Goal: Check status: Check status

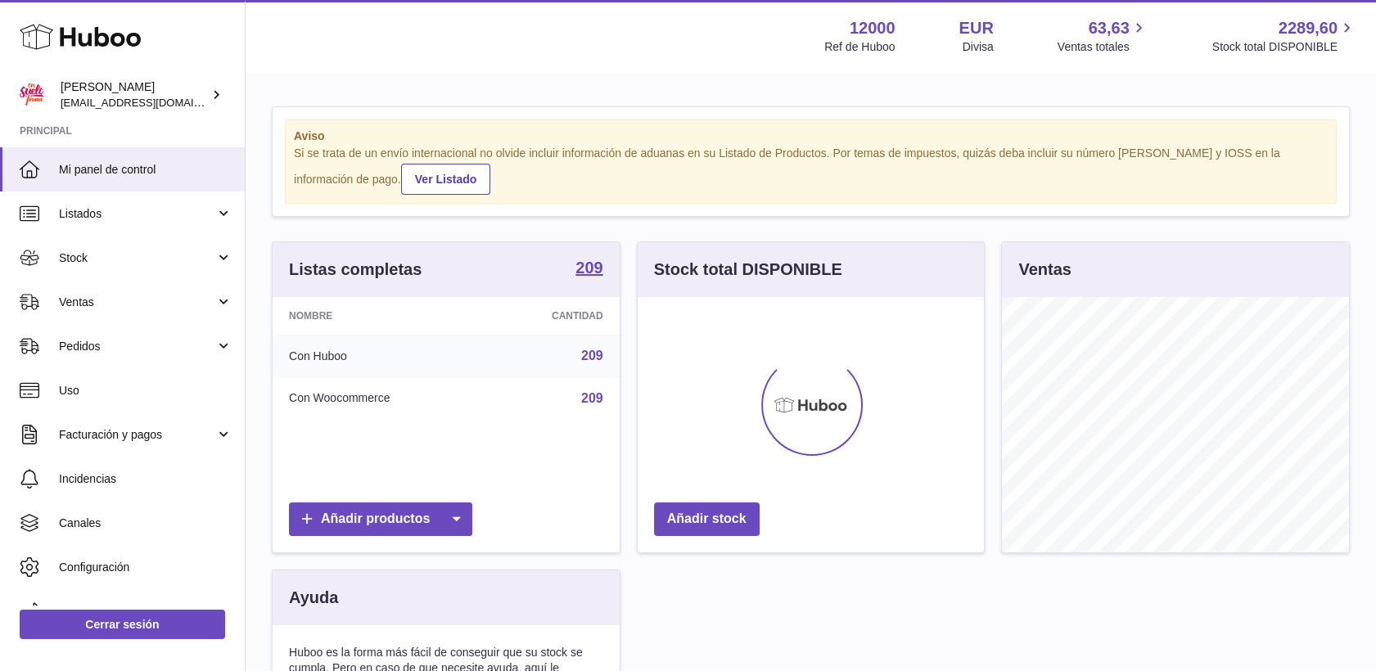
scroll to position [255, 347]
click at [131, 295] on span "Ventas" at bounding box center [137, 303] width 156 height 16
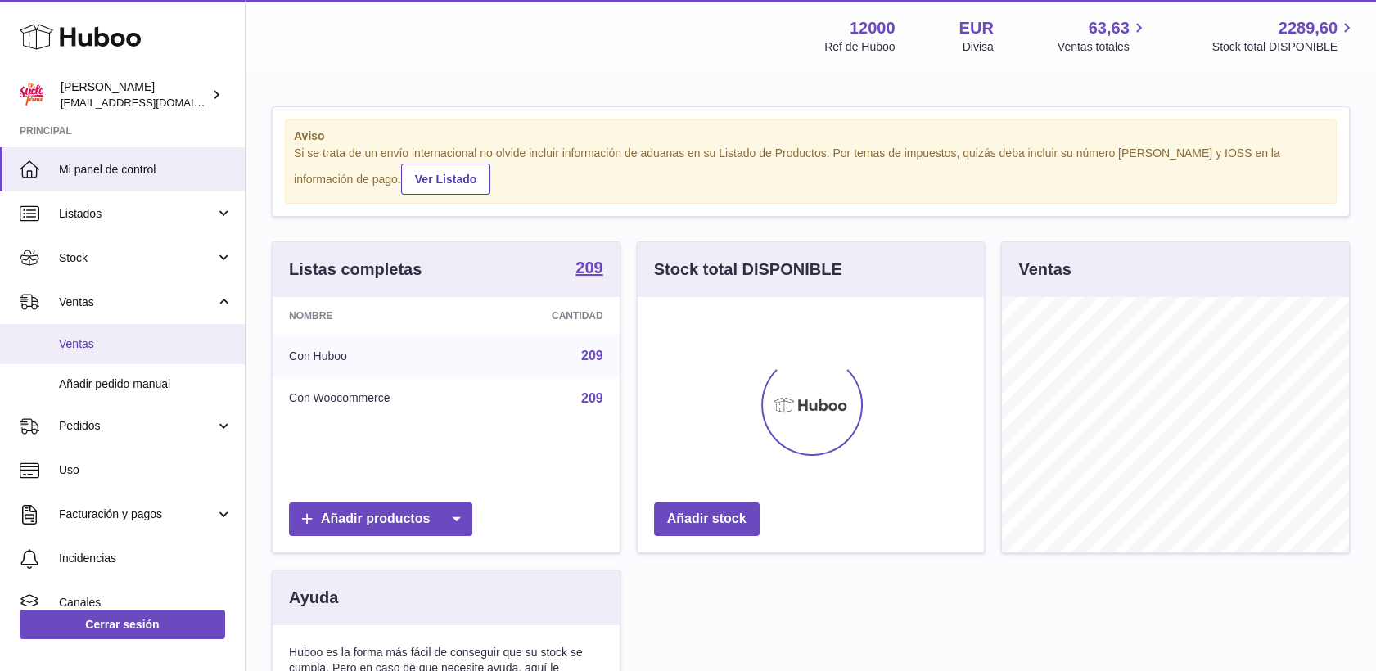
click at [145, 344] on span "Ventas" at bounding box center [146, 344] width 174 height 16
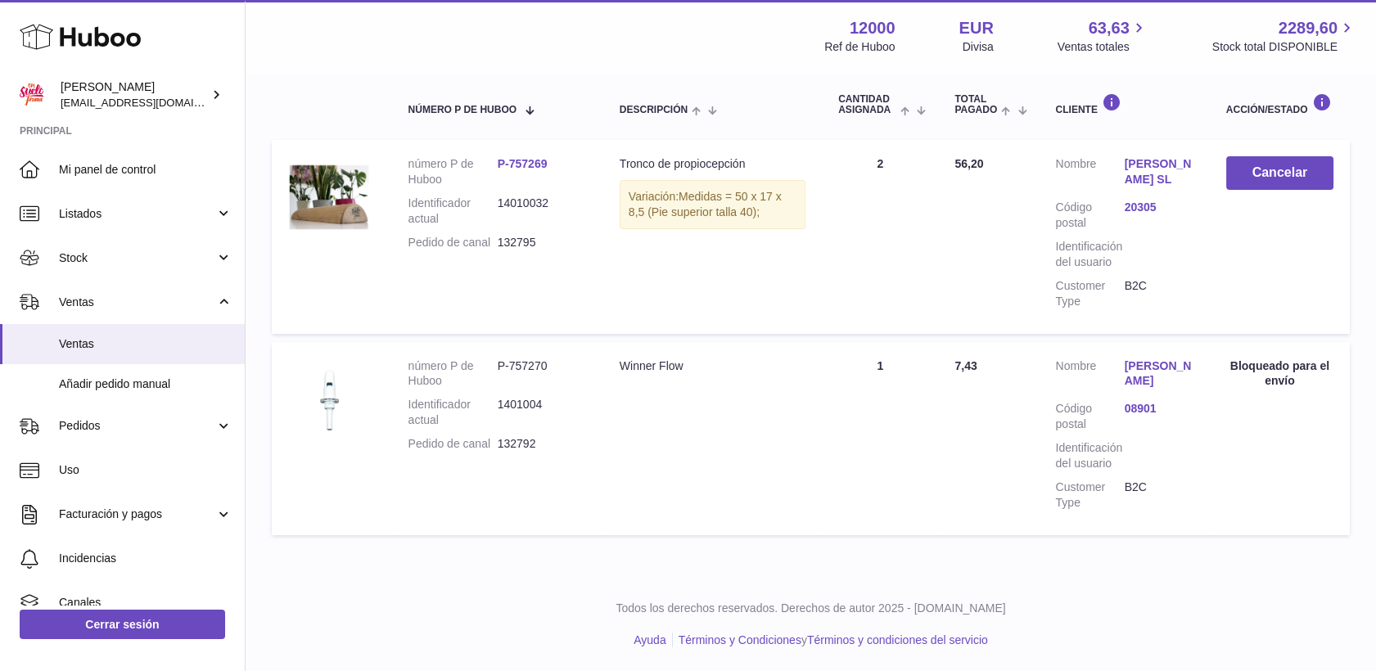
scroll to position [89, 0]
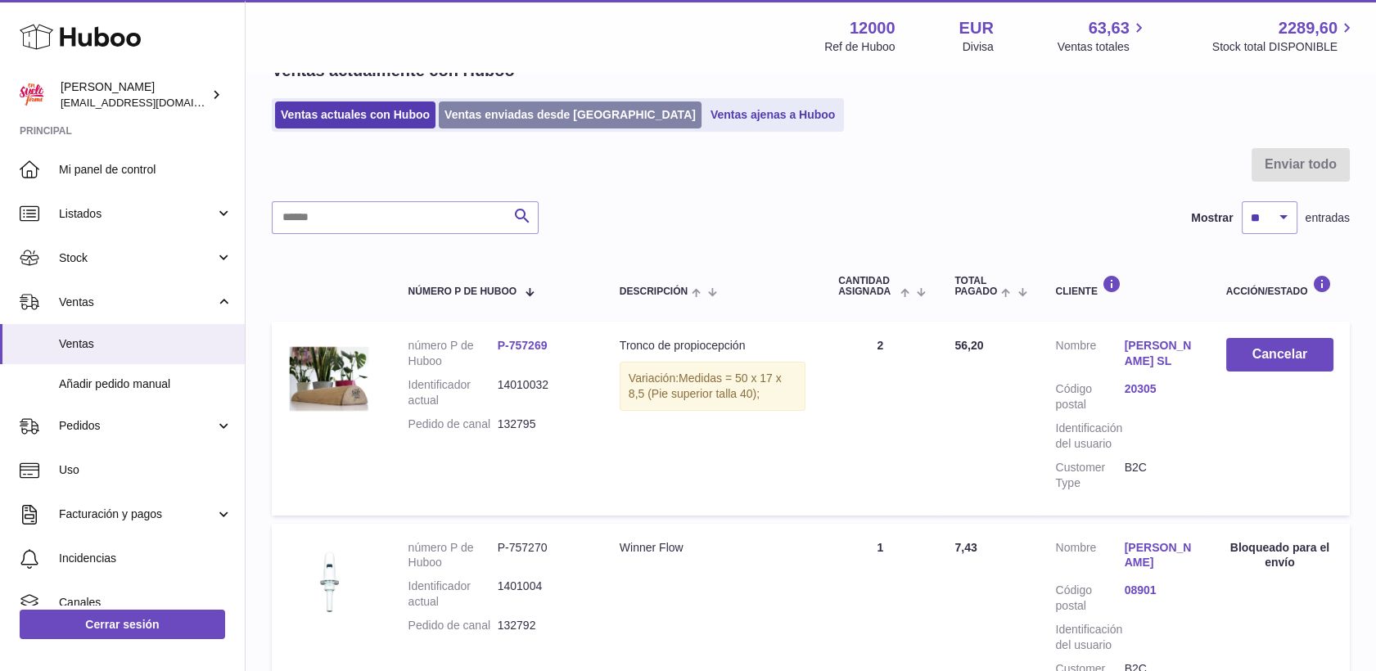
click at [495, 111] on link "Ventas enviadas desde Huboo" at bounding box center [570, 115] width 263 height 27
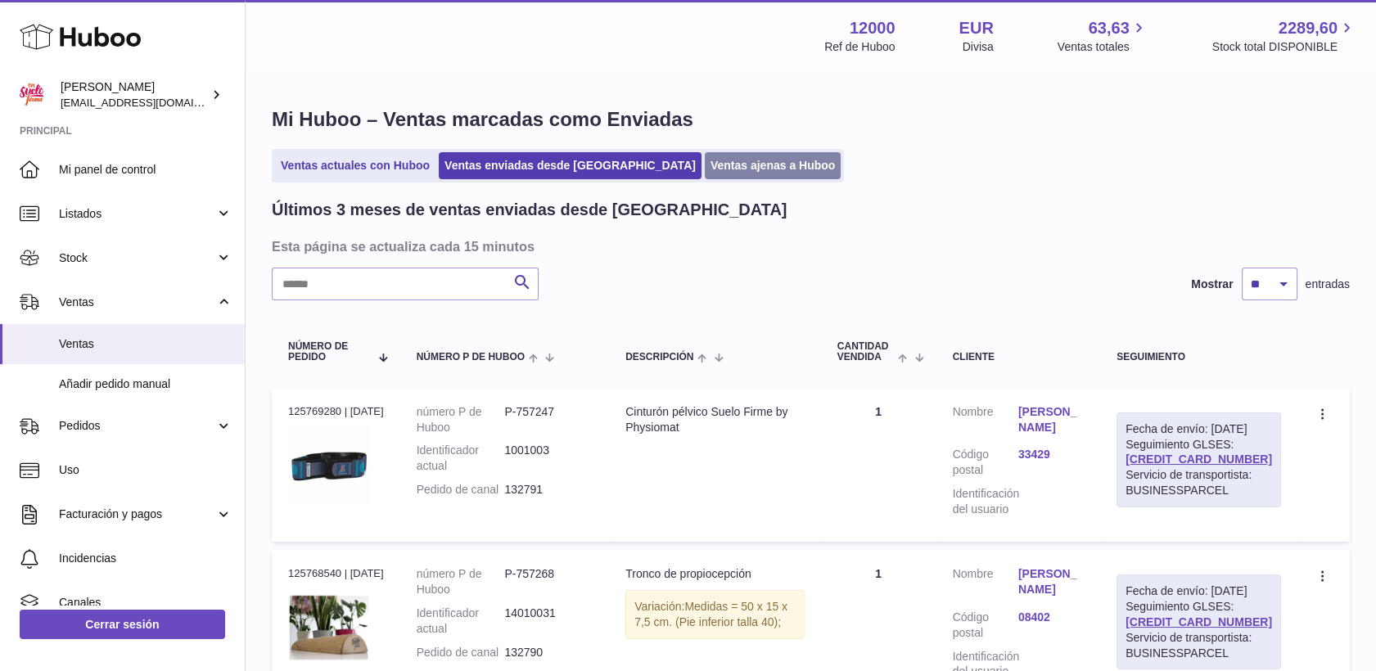
click at [705, 163] on link "Ventas ajenas a Huboo" at bounding box center [773, 165] width 137 height 27
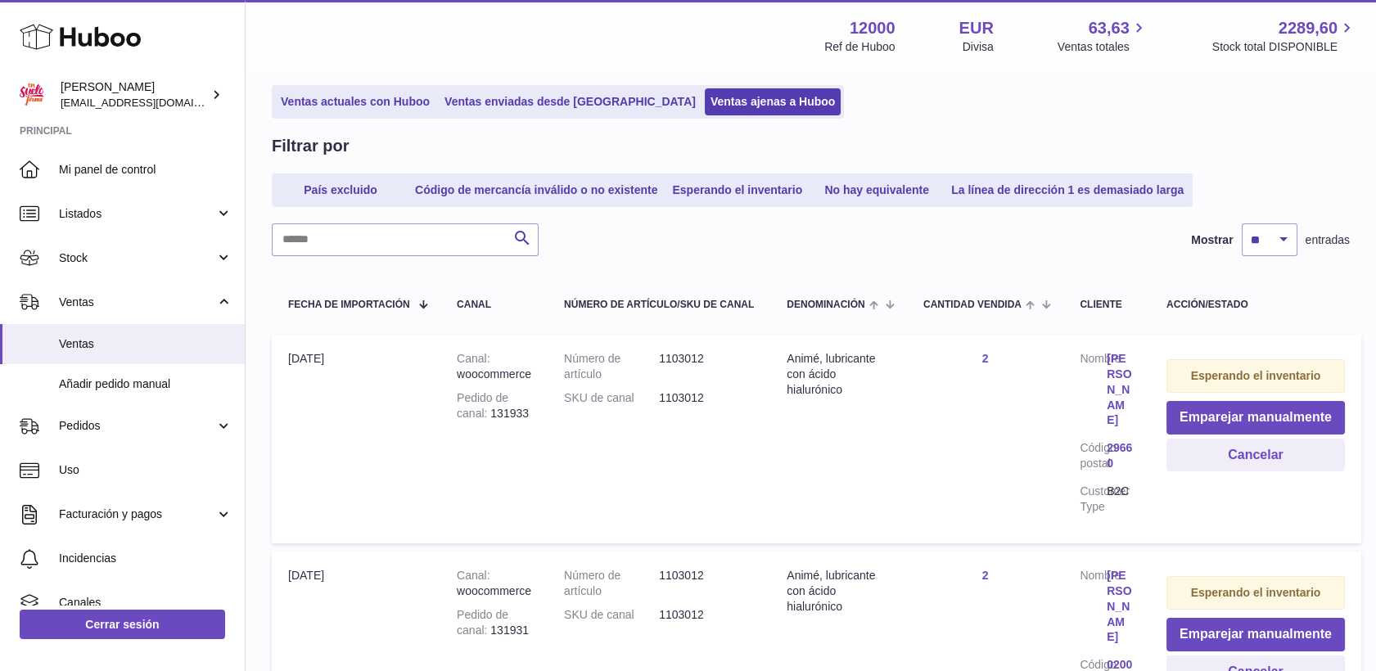
scroll to position [91, 0]
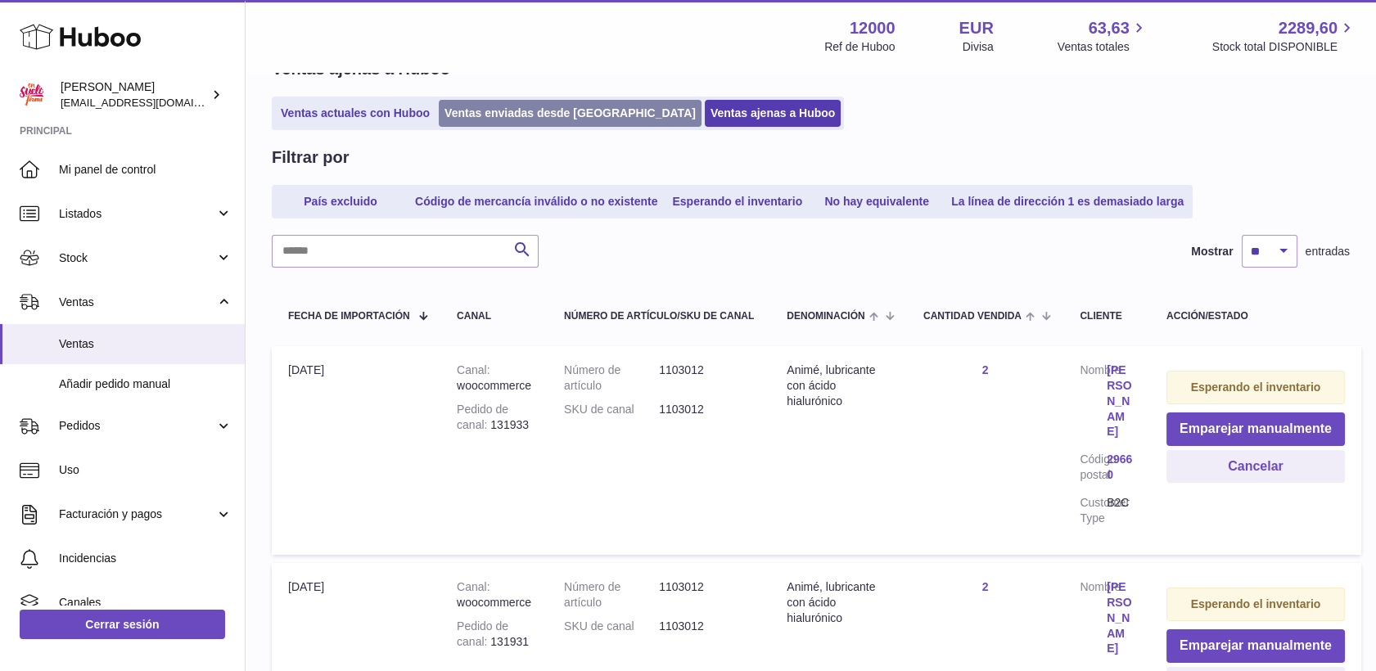
click at [550, 112] on link "Ventas enviadas desde [GEOGRAPHIC_DATA]" at bounding box center [570, 113] width 263 height 27
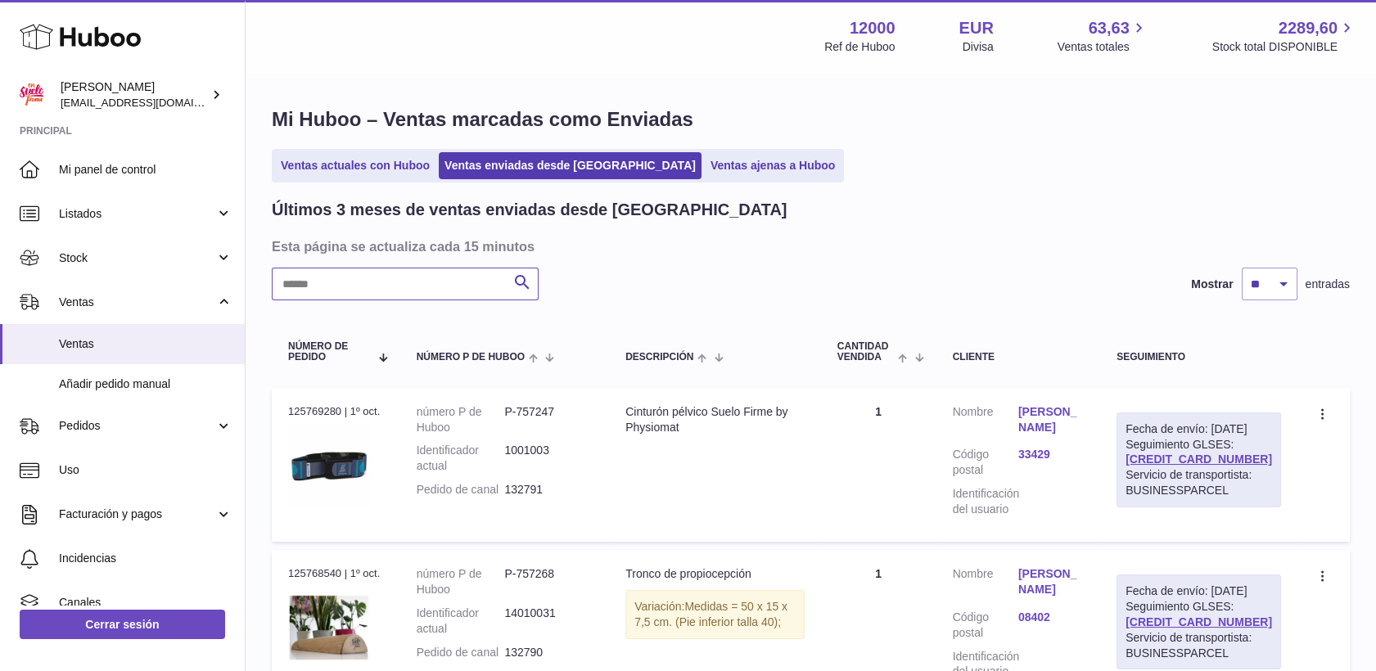
click at [440, 269] on input "text" at bounding box center [405, 284] width 267 height 33
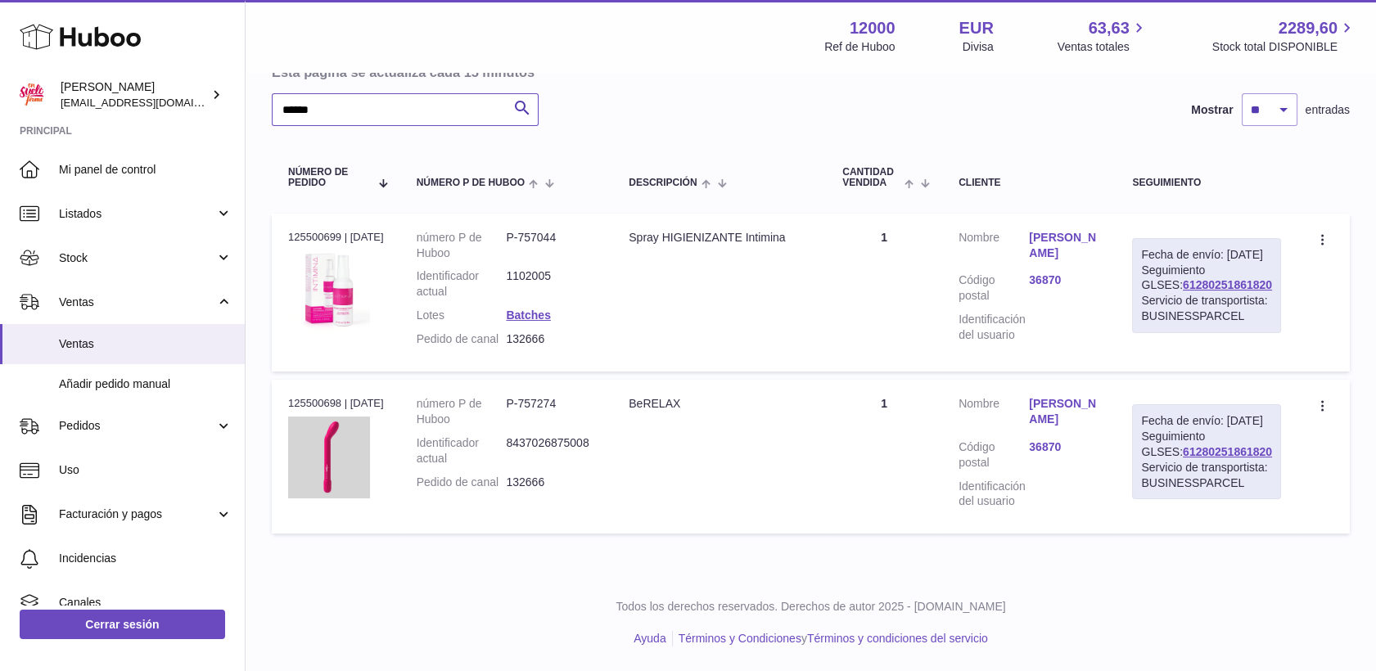
scroll to position [182, 0]
click at [1217, 291] on link "61280251861820" at bounding box center [1227, 284] width 89 height 13
drag, startPoint x: 1166, startPoint y: 309, endPoint x: 1260, endPoint y: 306, distance: 94.2
click at [1260, 306] on div "Fecha de envío: 29º sep. 2025 Seguimiento GLSES: 61280251861820 Servicio de tra…" at bounding box center [1206, 285] width 149 height 95
drag, startPoint x: 1260, startPoint y: 306, endPoint x: 1245, endPoint y: 305, distance: 14.8
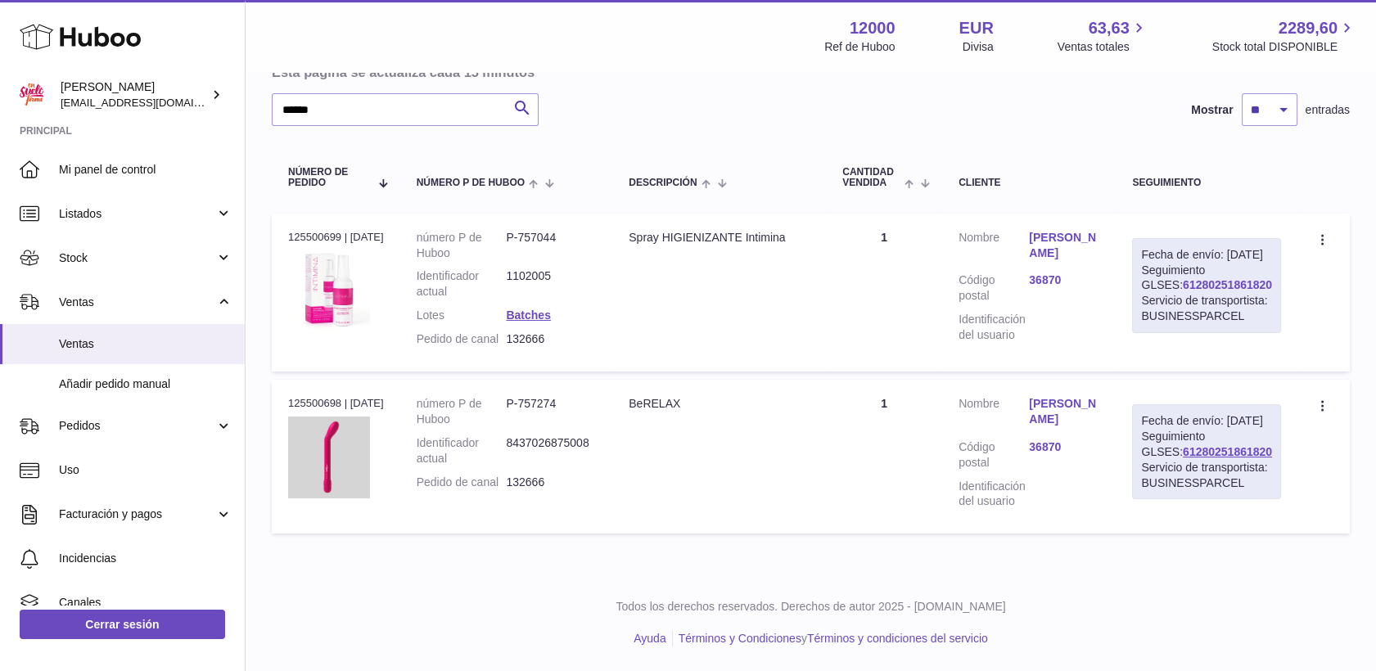
copy link "61280251861820"
click at [380, 102] on input "******" at bounding box center [405, 109] width 267 height 33
click at [469, 93] on input "******" at bounding box center [405, 109] width 267 height 33
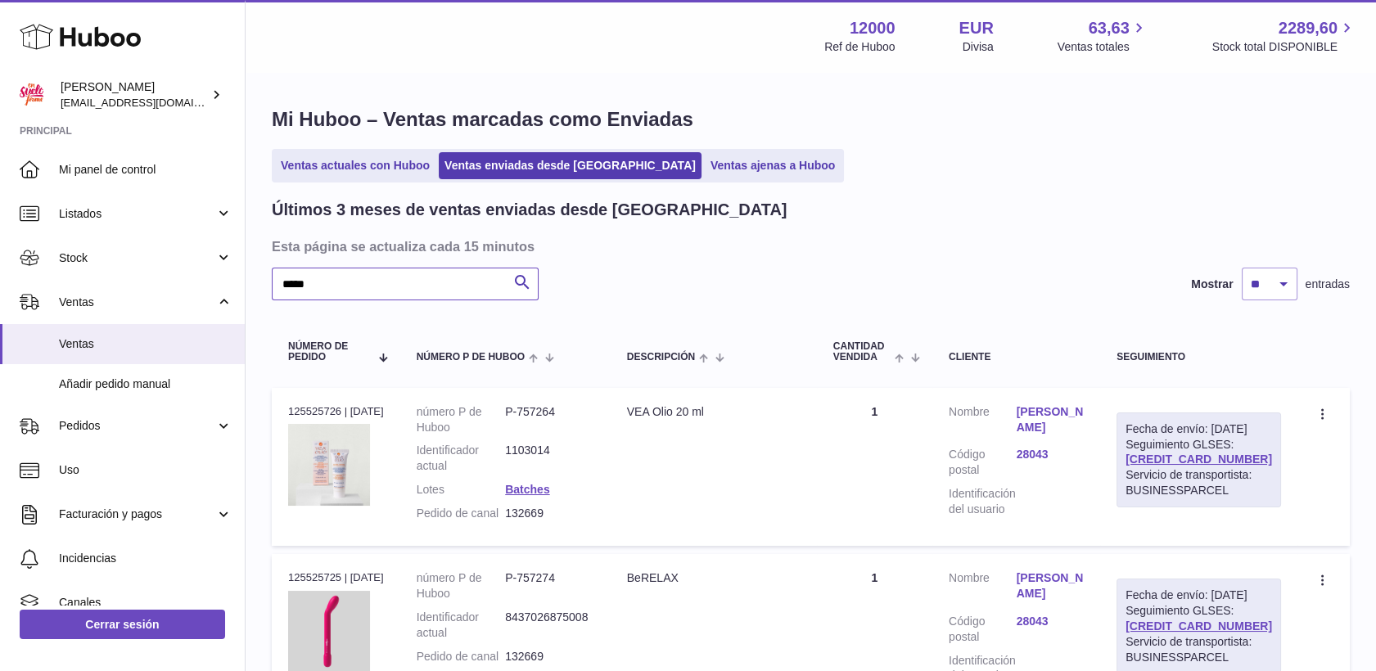
click at [409, 289] on input "*****" at bounding box center [405, 284] width 267 height 33
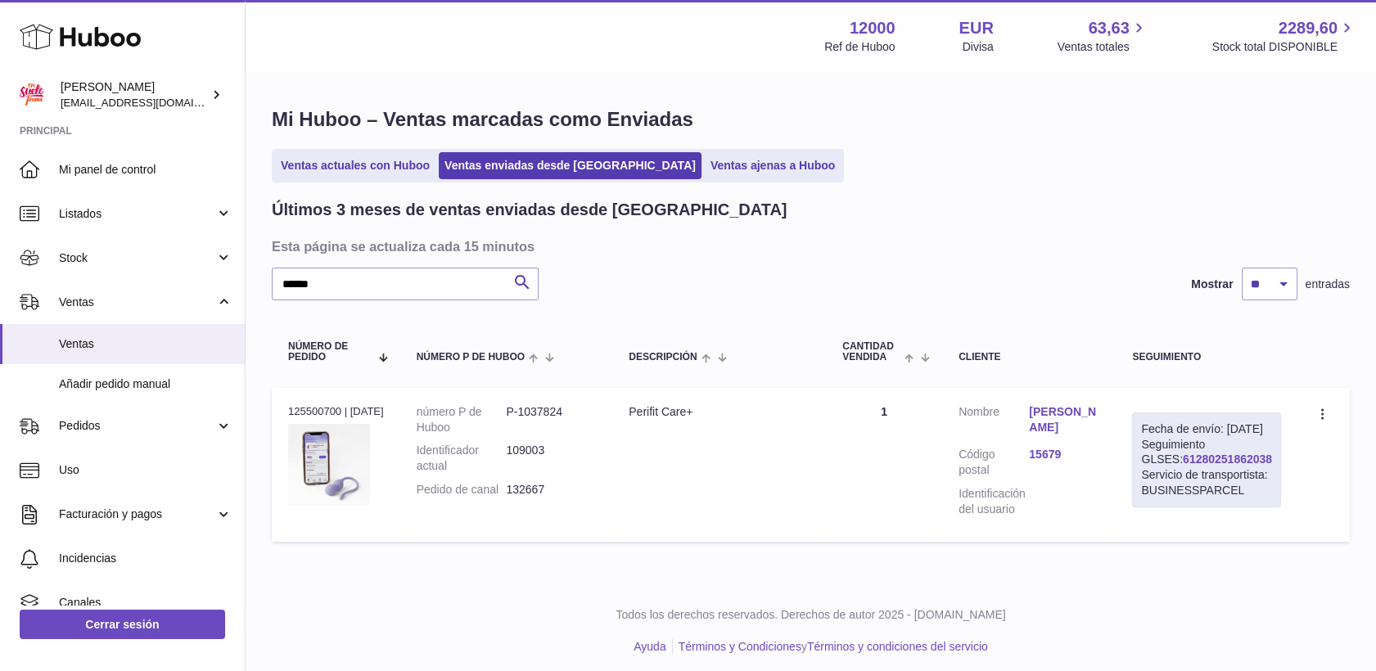
drag, startPoint x: 1266, startPoint y: 491, endPoint x: 1171, endPoint y: 493, distance: 95.0
click at [1171, 493] on div "Fecha de envío: 29º sep. 2025 Seguimiento GLSES: 61280251862038 Servicio de tra…" at bounding box center [1206, 460] width 149 height 95
copy link "61280251862038"
click at [1217, 466] on link "61280251862038" at bounding box center [1227, 459] width 89 height 13
click at [432, 281] on input "******" at bounding box center [405, 284] width 267 height 33
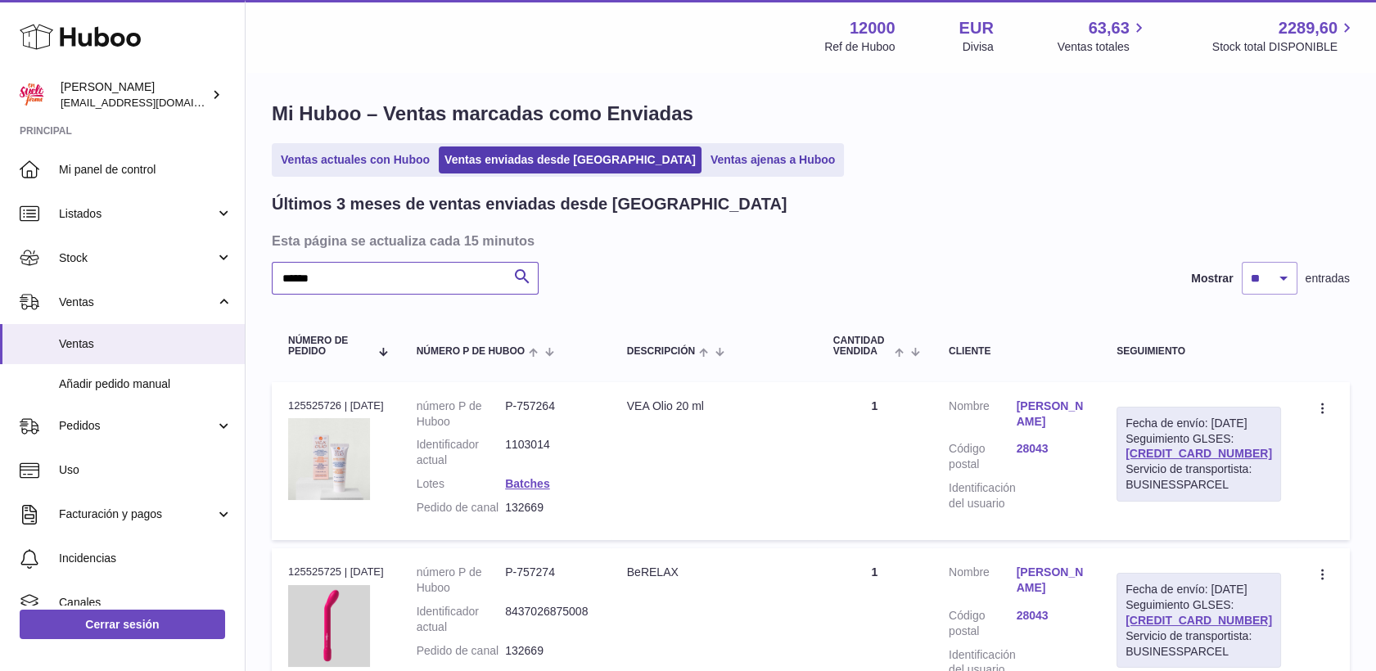
scroll to position [182, 0]
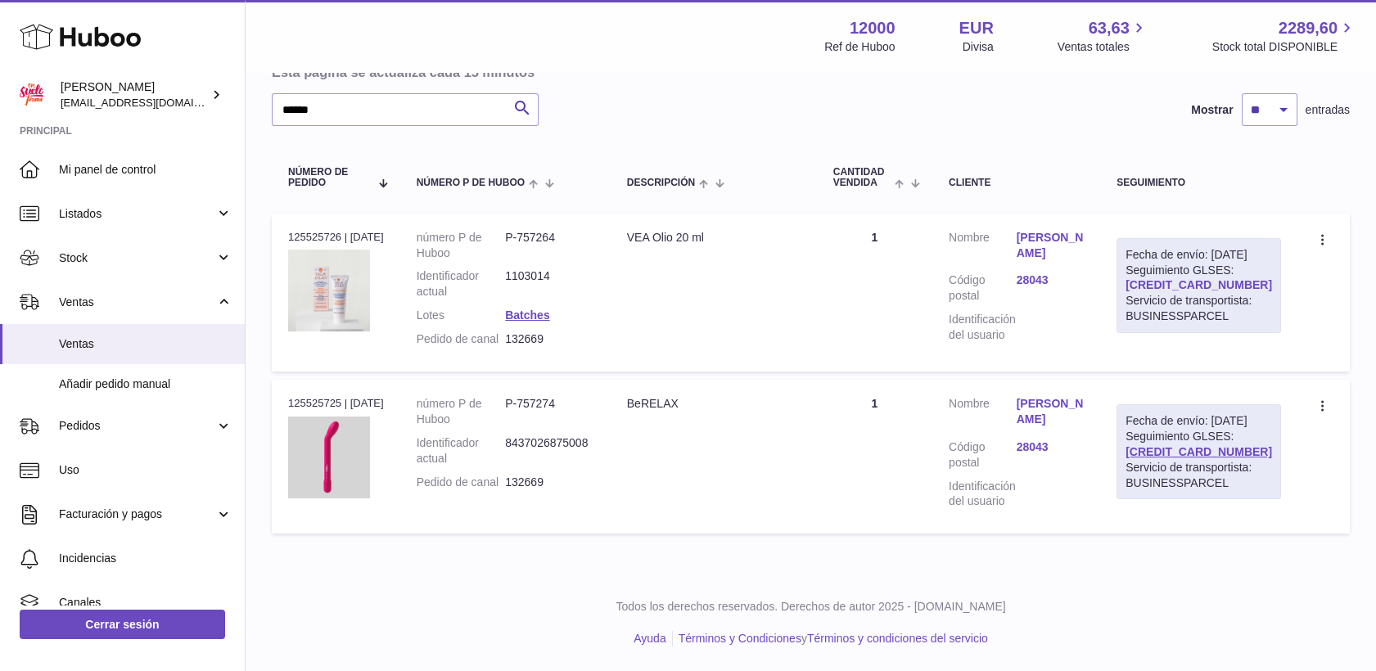
drag, startPoint x: 1264, startPoint y: 308, endPoint x: 1172, endPoint y: 309, distance: 92.5
click at [1172, 309] on div "Fecha de envío: 29º sep. 2025 Seguimiento GLSES: 61280251862177 Servicio de tra…" at bounding box center [1199, 285] width 165 height 95
drag, startPoint x: 1172, startPoint y: 309, endPoint x: 1183, endPoint y: 309, distance: 11.5
copy link "61280251862177"
click at [1212, 291] on link "61280251862177" at bounding box center [1199, 284] width 147 height 13
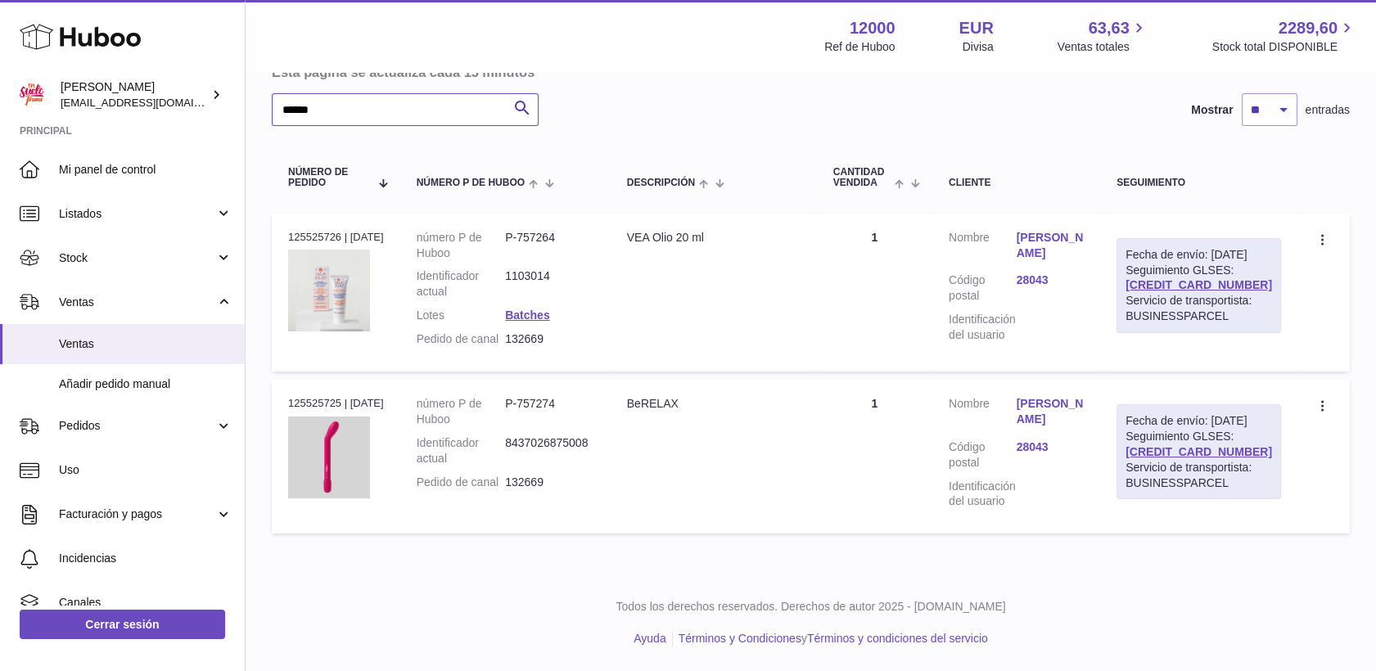
click at [425, 107] on input "******" at bounding box center [405, 109] width 267 height 33
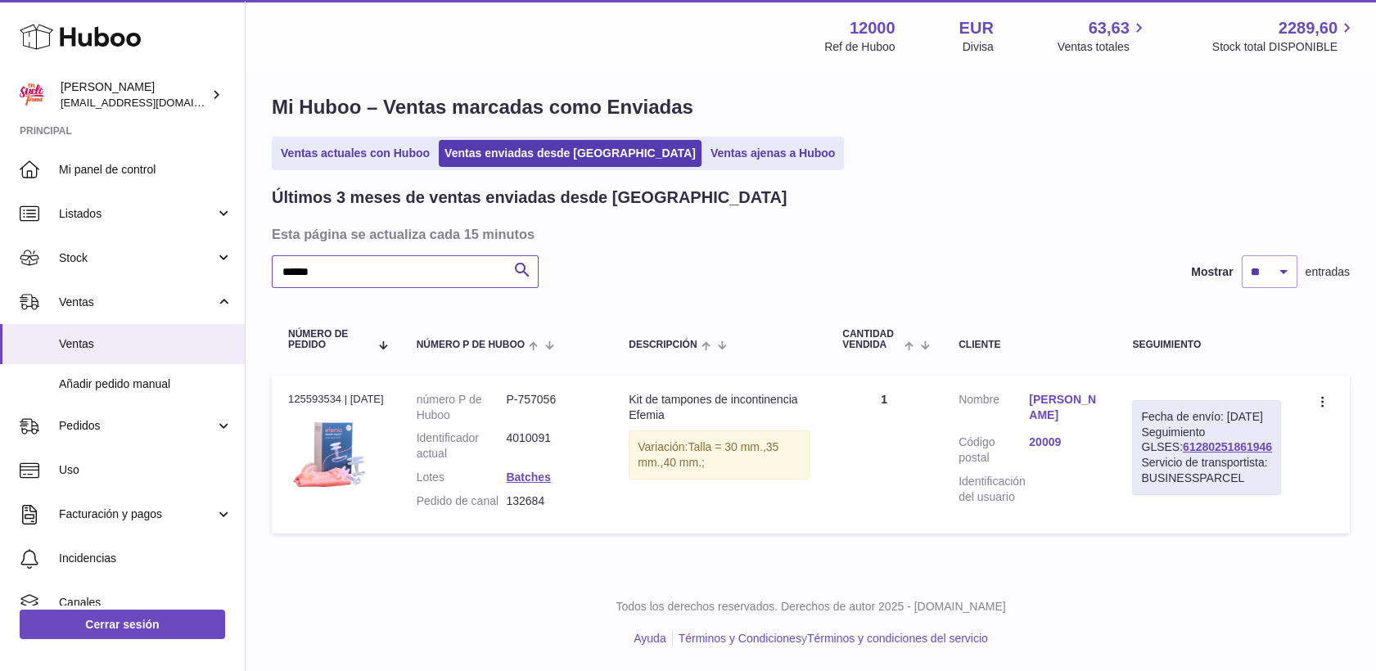
scroll to position [43, 0]
drag, startPoint x: 1261, startPoint y: 442, endPoint x: 1167, endPoint y: 449, distance: 93.6
click at [1167, 449] on div "Fecha de envío: 29º sep. 2025 Seguimiento GLSES: 61280251861946 Servicio de tra…" at bounding box center [1206, 447] width 149 height 95
drag, startPoint x: 1167, startPoint y: 449, endPoint x: 1179, endPoint y: 449, distance: 11.5
copy link "61280251861946"
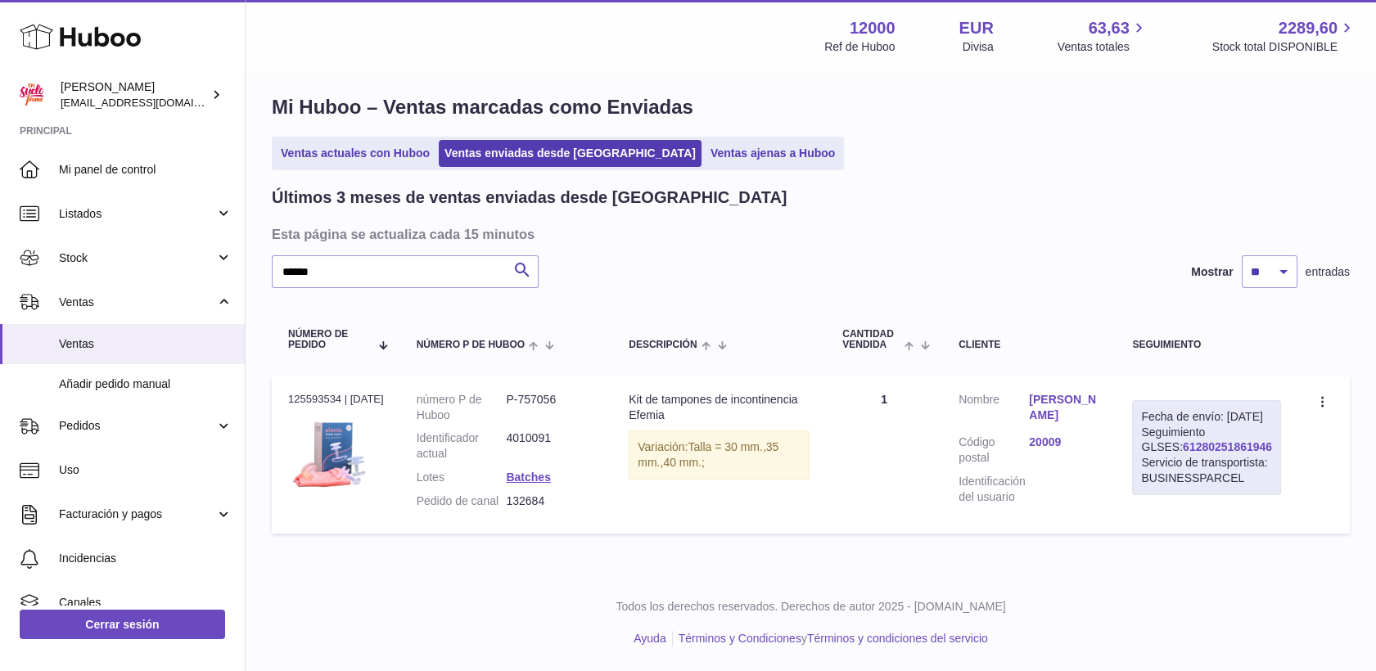
click at [1222, 442] on link "61280251861946" at bounding box center [1227, 446] width 89 height 13
click at [472, 255] on input "******" at bounding box center [405, 271] width 267 height 33
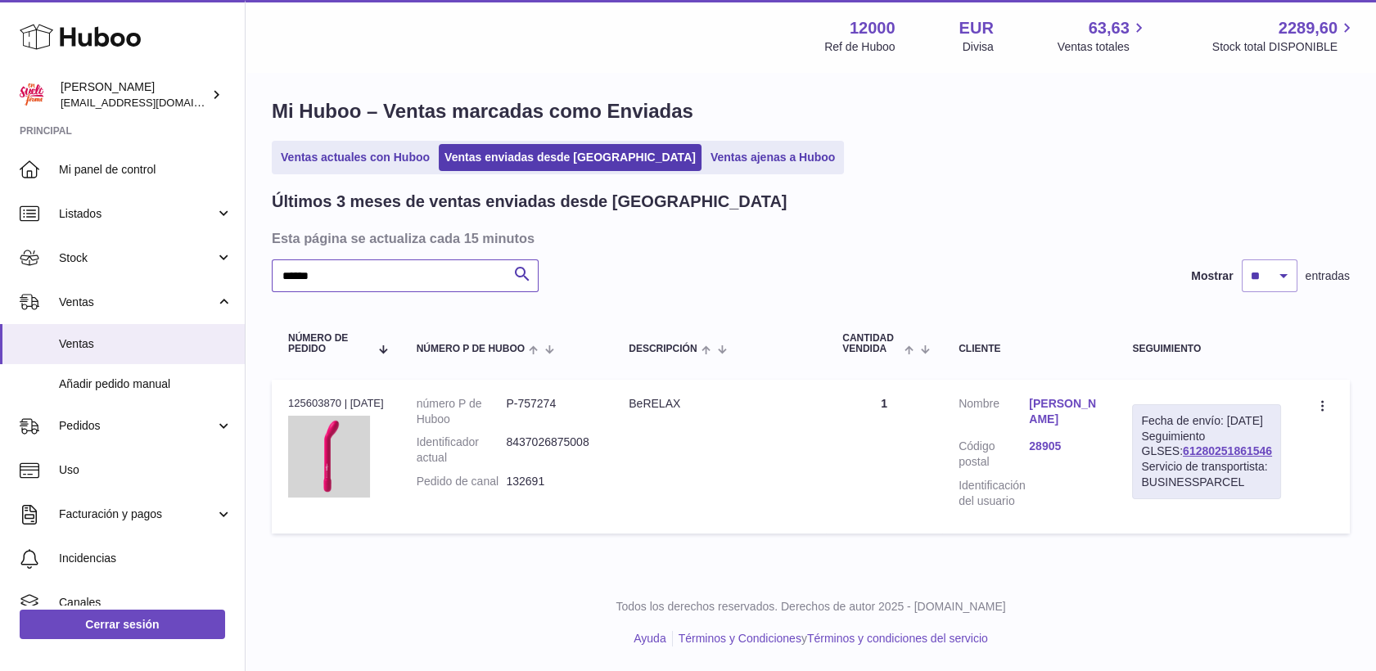
type input "******"
drag, startPoint x: 1262, startPoint y: 443, endPoint x: 1170, endPoint y: 442, distance: 92.5
click at [1170, 442] on div "Fecha de envío: 29º sep. 2025 Seguimiento GLSES: 61280251861546 Servicio de tra…" at bounding box center [1206, 451] width 149 height 95
drag, startPoint x: 1170, startPoint y: 442, endPoint x: 1190, endPoint y: 443, distance: 19.7
copy link "61280251861546"
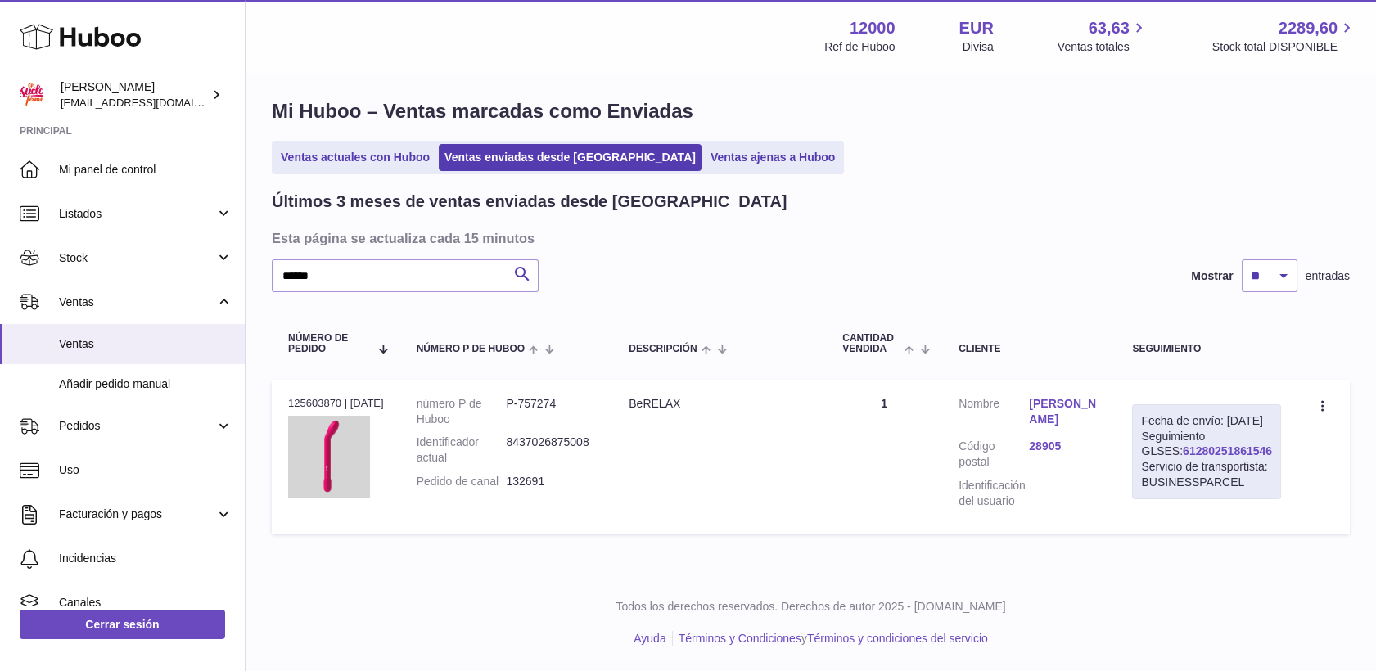
click at [1216, 445] on link "61280251861546" at bounding box center [1227, 451] width 89 height 13
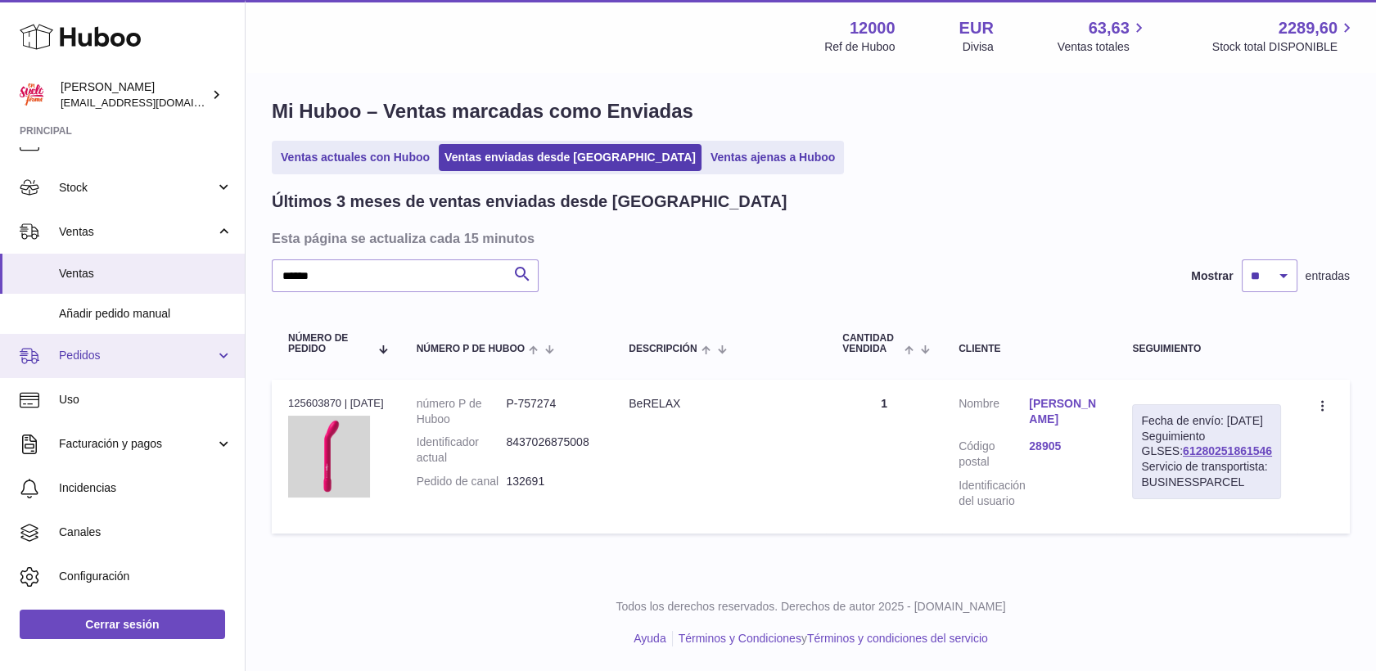
scroll to position [106, 0]
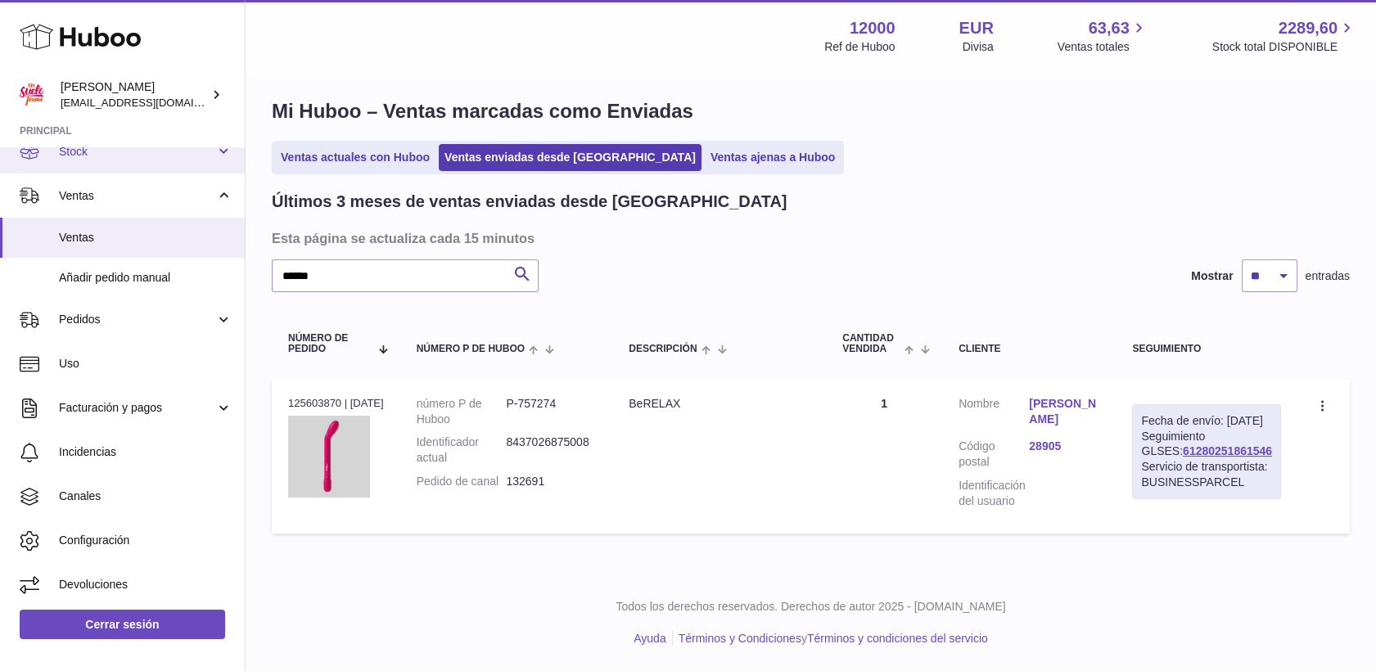
click at [82, 156] on span "Stock" at bounding box center [137, 152] width 156 height 16
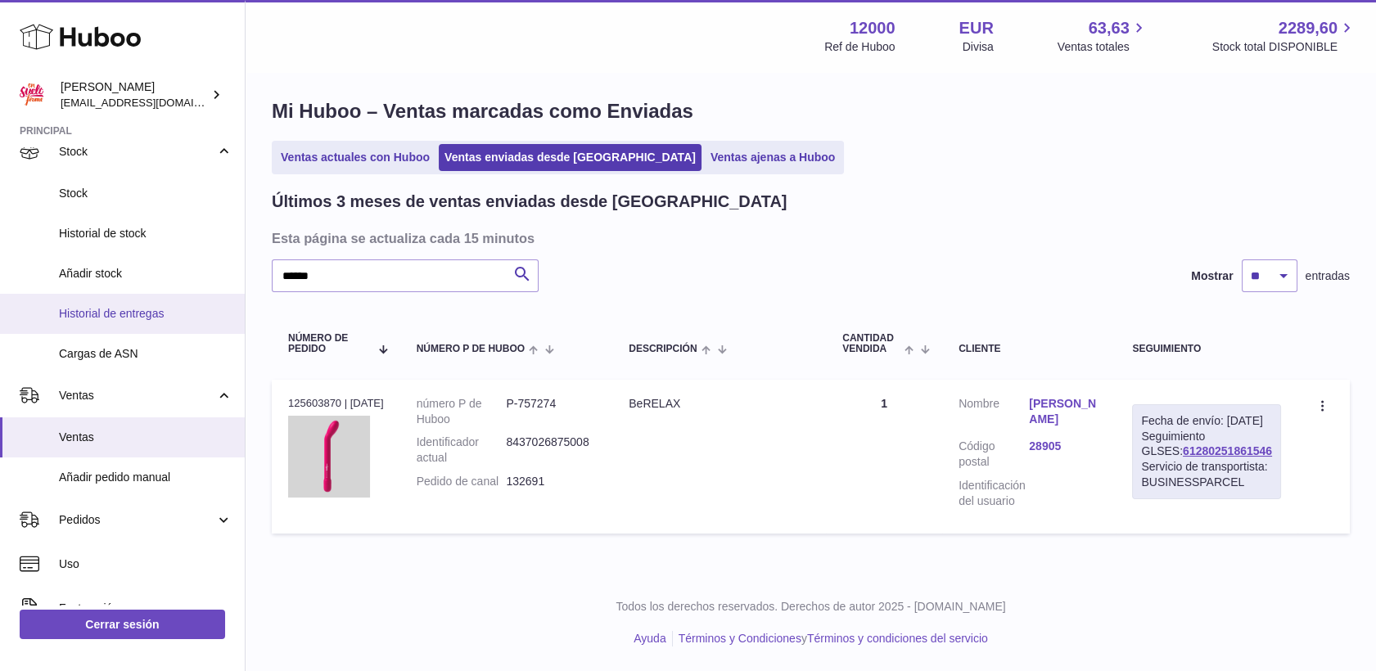
click at [116, 310] on span "Historial de entregas" at bounding box center [146, 314] width 174 height 16
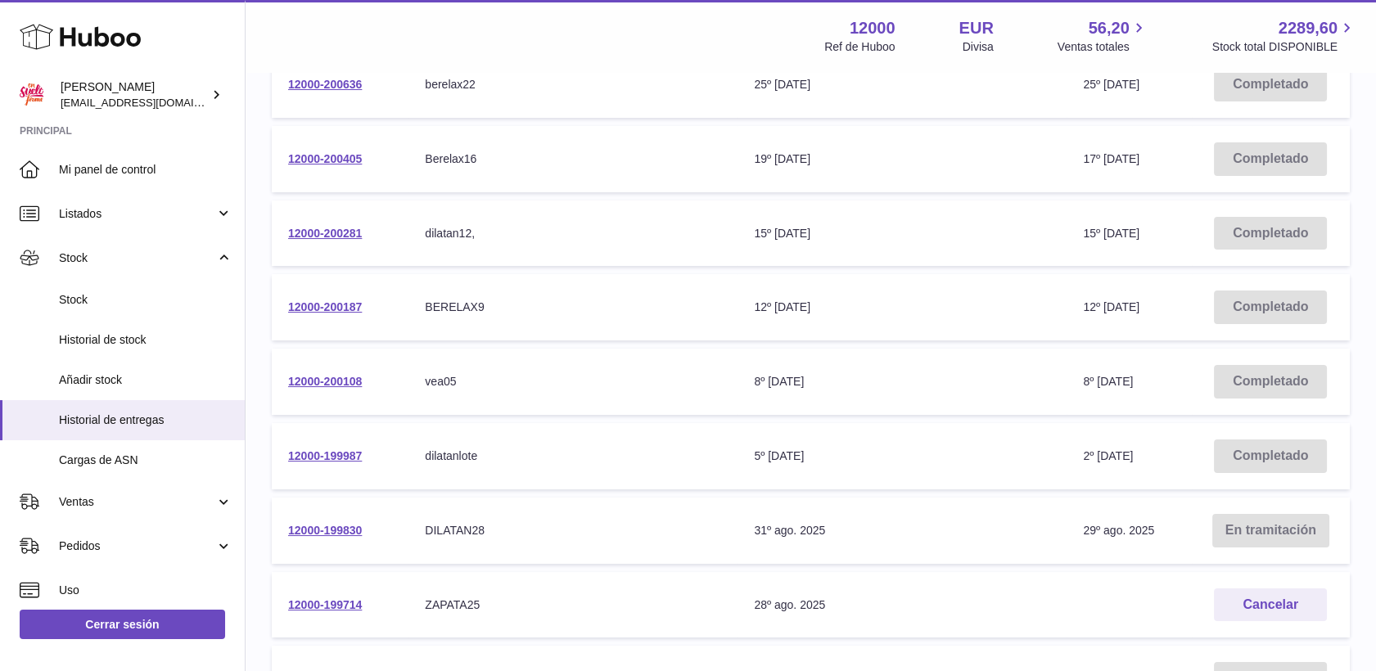
scroll to position [363, 0]
